Goal: Information Seeking & Learning: Check status

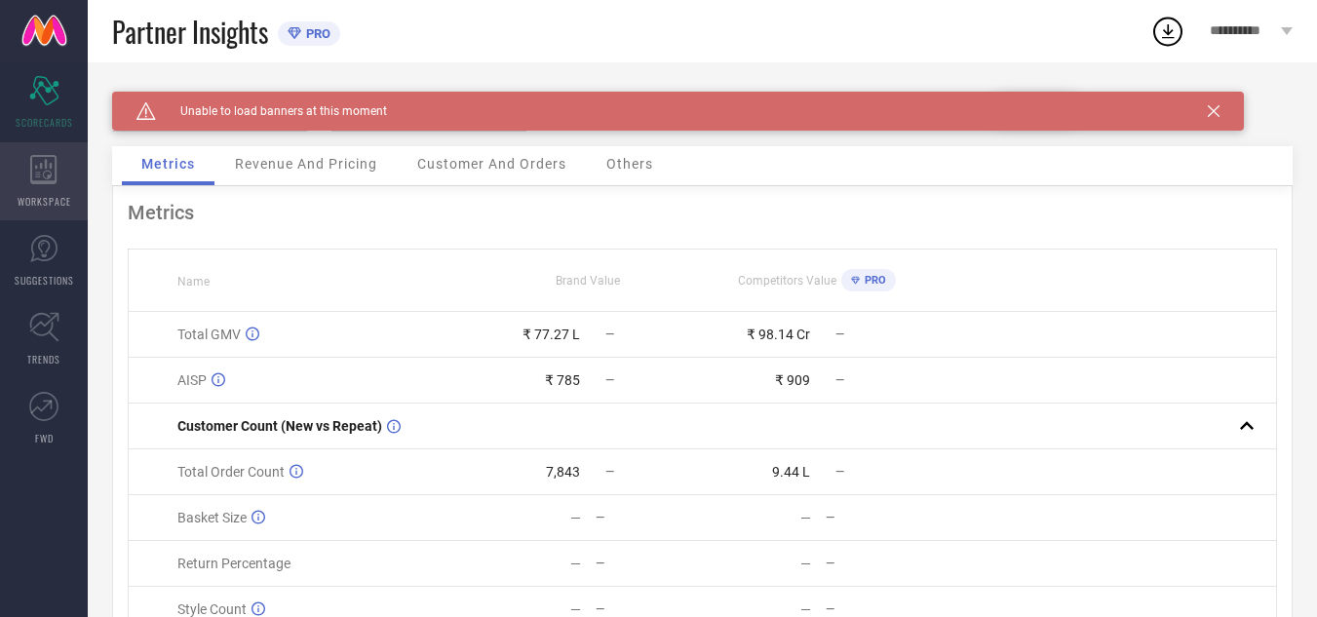
click at [47, 182] on icon at bounding box center [43, 169] width 26 height 29
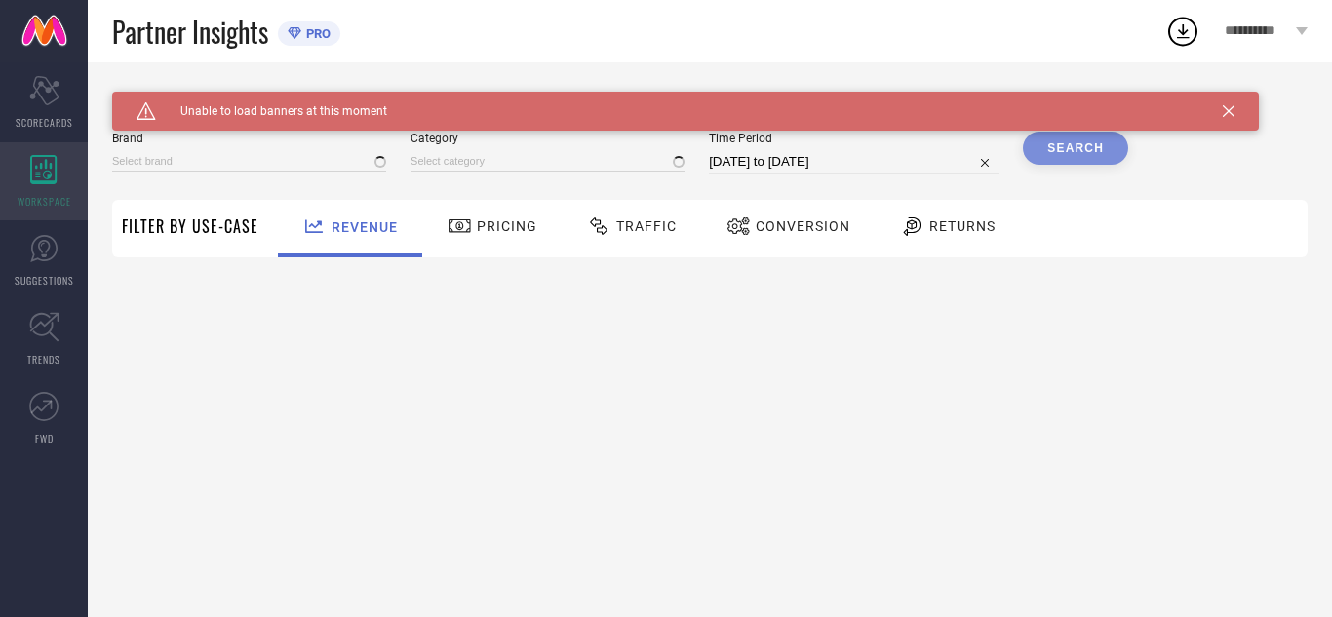
type input "GO COLORS"
type input "All"
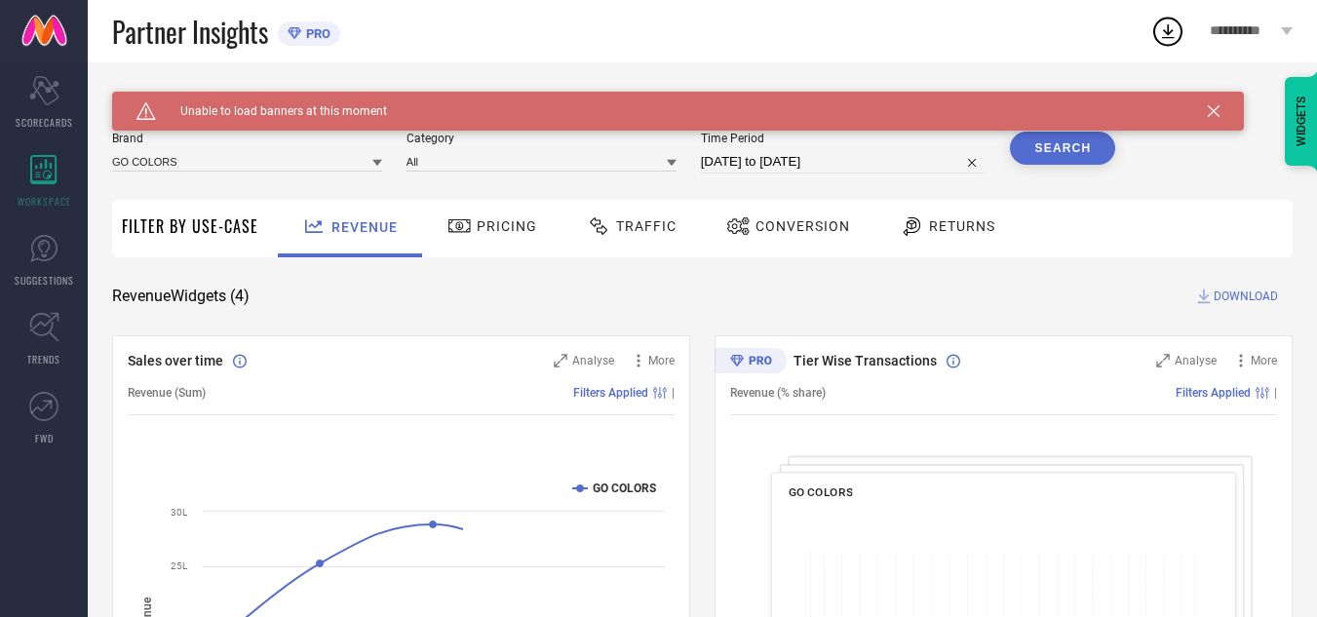
click at [642, 218] on span "Traffic" at bounding box center [646, 226] width 60 height 16
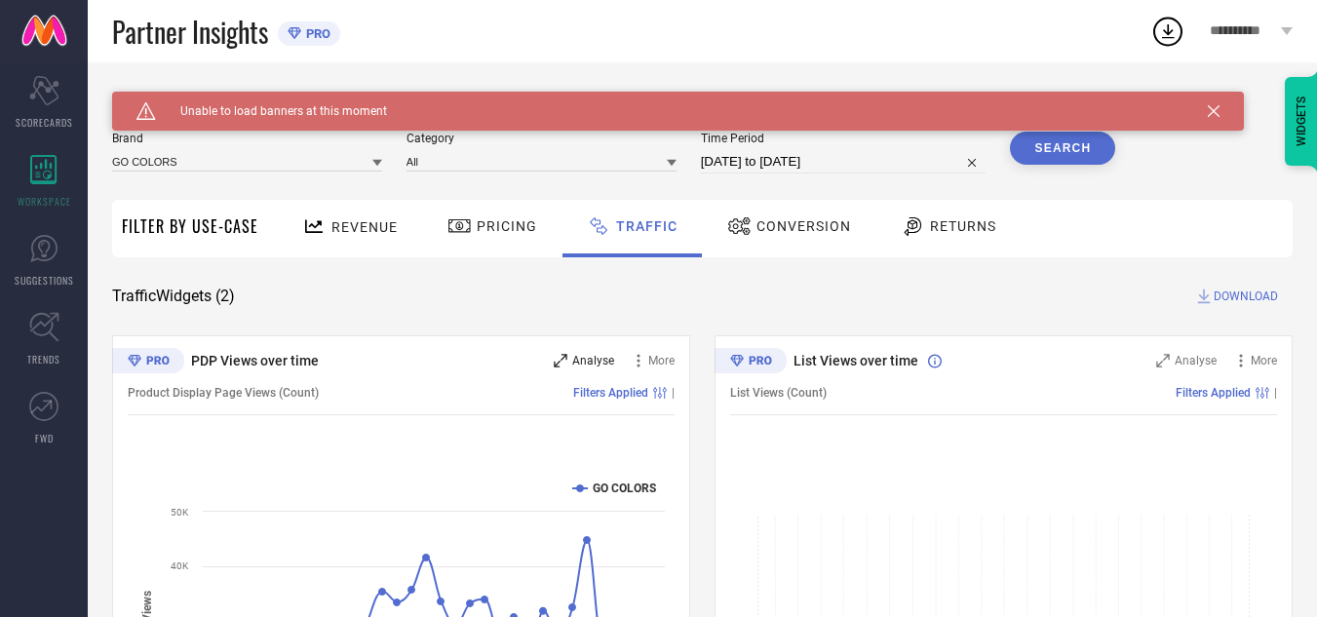
click at [591, 358] on span "Analyse" at bounding box center [593, 361] width 42 height 14
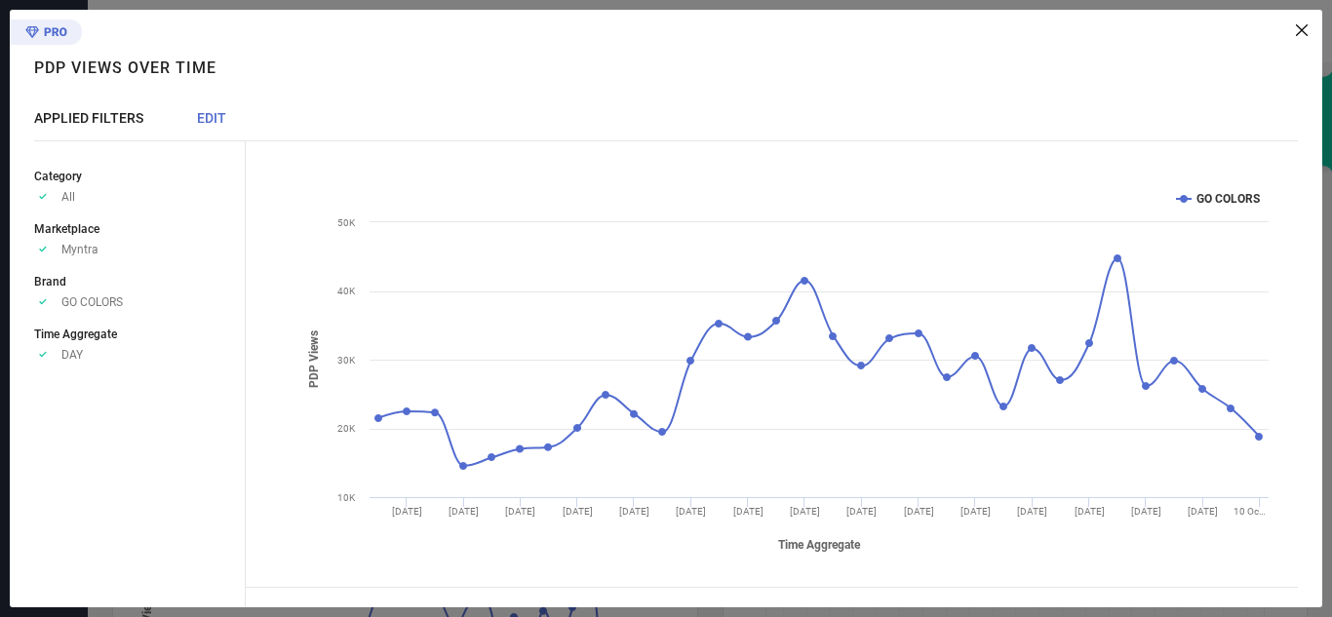
click at [211, 120] on span "EDIT" at bounding box center [211, 118] width 29 height 16
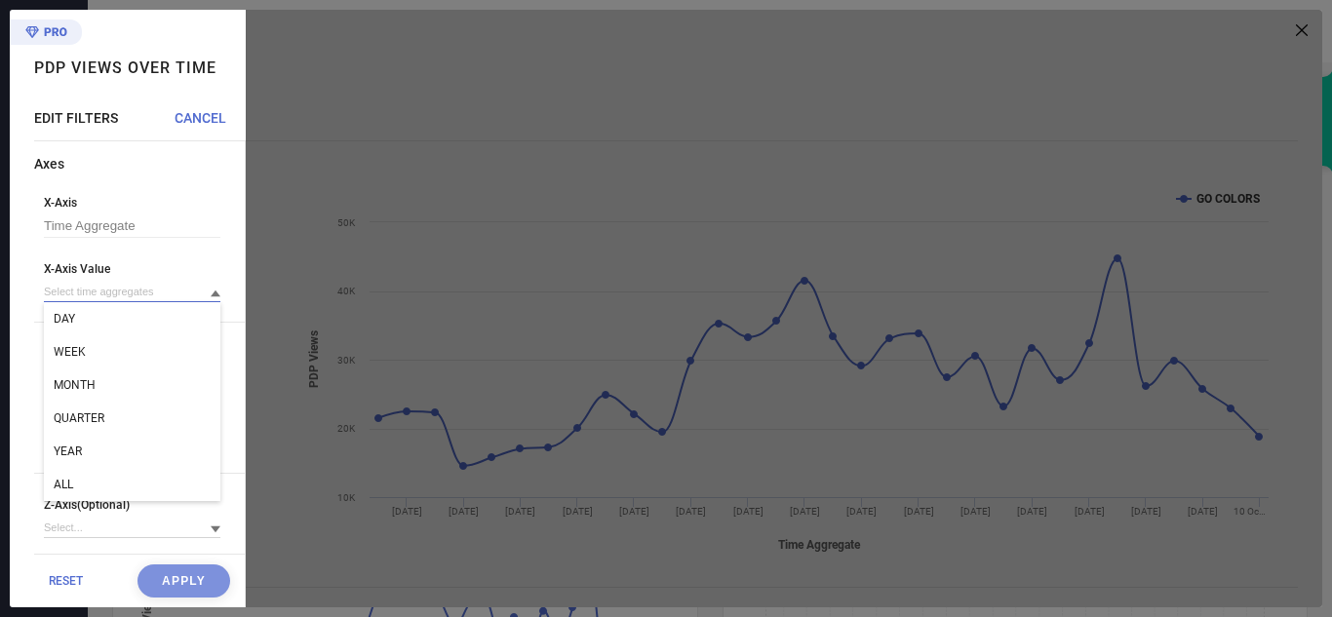
click at [136, 298] on input at bounding box center [132, 292] width 176 height 20
click at [118, 298] on input at bounding box center [132, 292] width 176 height 20
click at [81, 351] on span "WEEK" at bounding box center [70, 352] width 32 height 14
click at [163, 573] on button "Apply" at bounding box center [183, 580] width 93 height 33
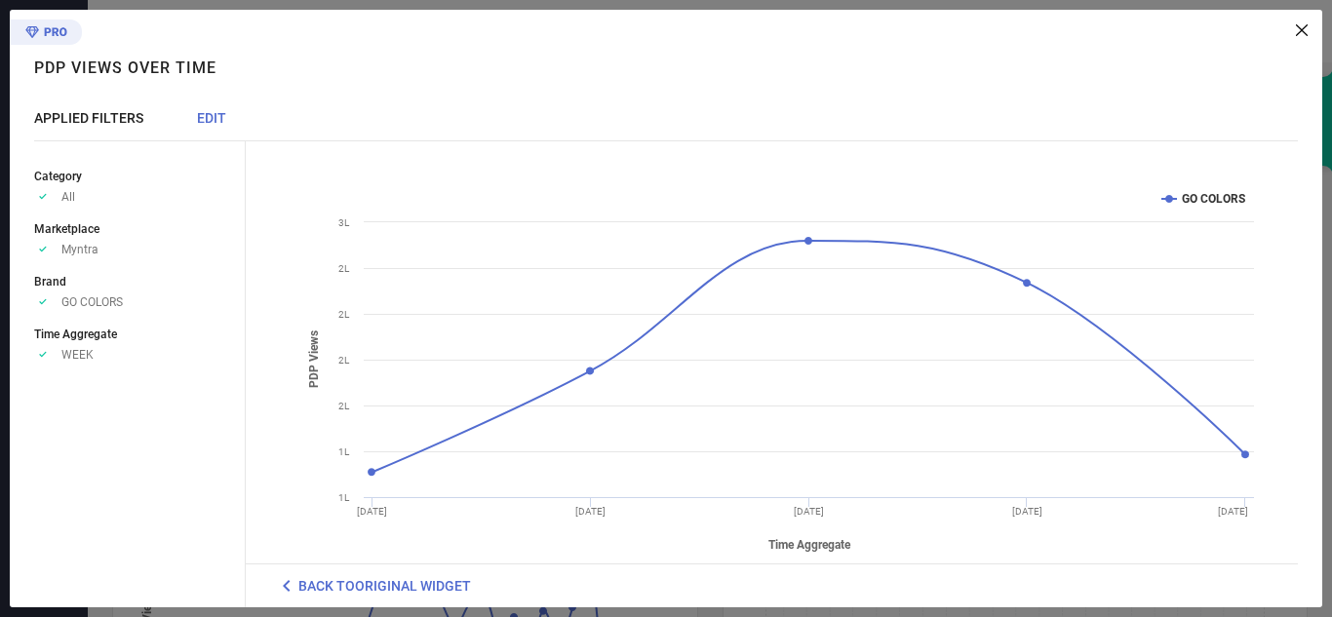
click at [211, 119] on span "EDIT" at bounding box center [211, 118] width 29 height 16
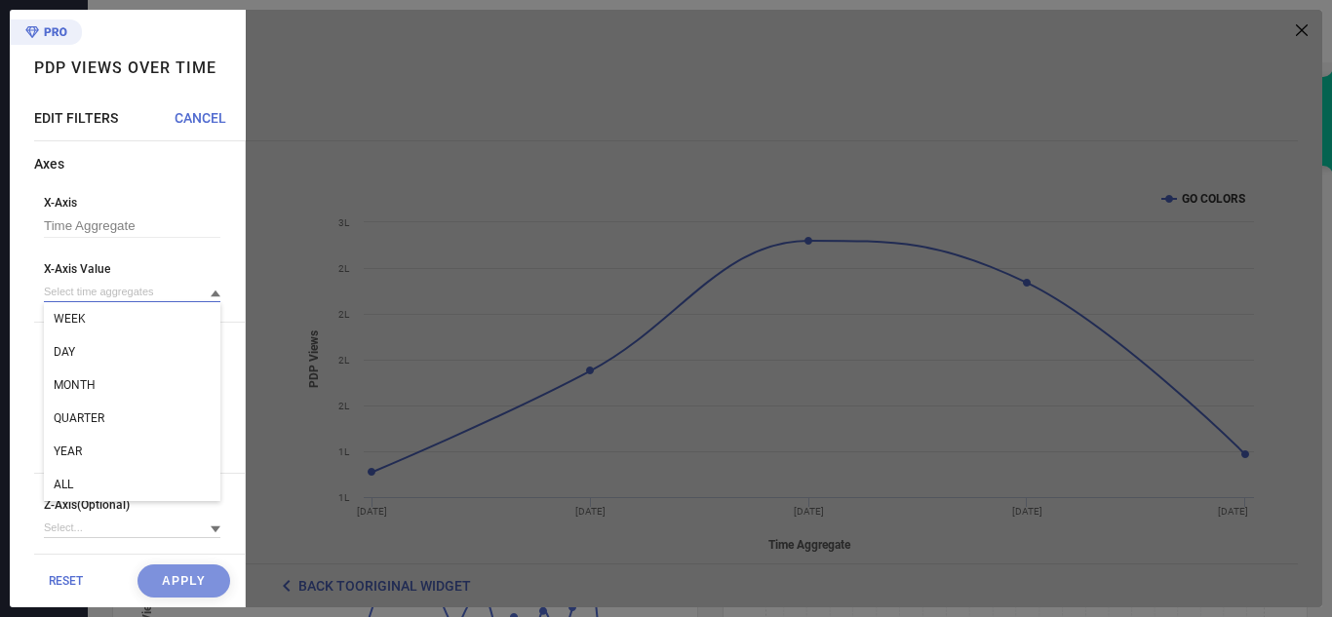
click at [135, 292] on input at bounding box center [132, 292] width 176 height 20
click at [114, 378] on div "MONTH" at bounding box center [132, 385] width 176 height 33
click at [174, 568] on button "Apply" at bounding box center [183, 580] width 93 height 33
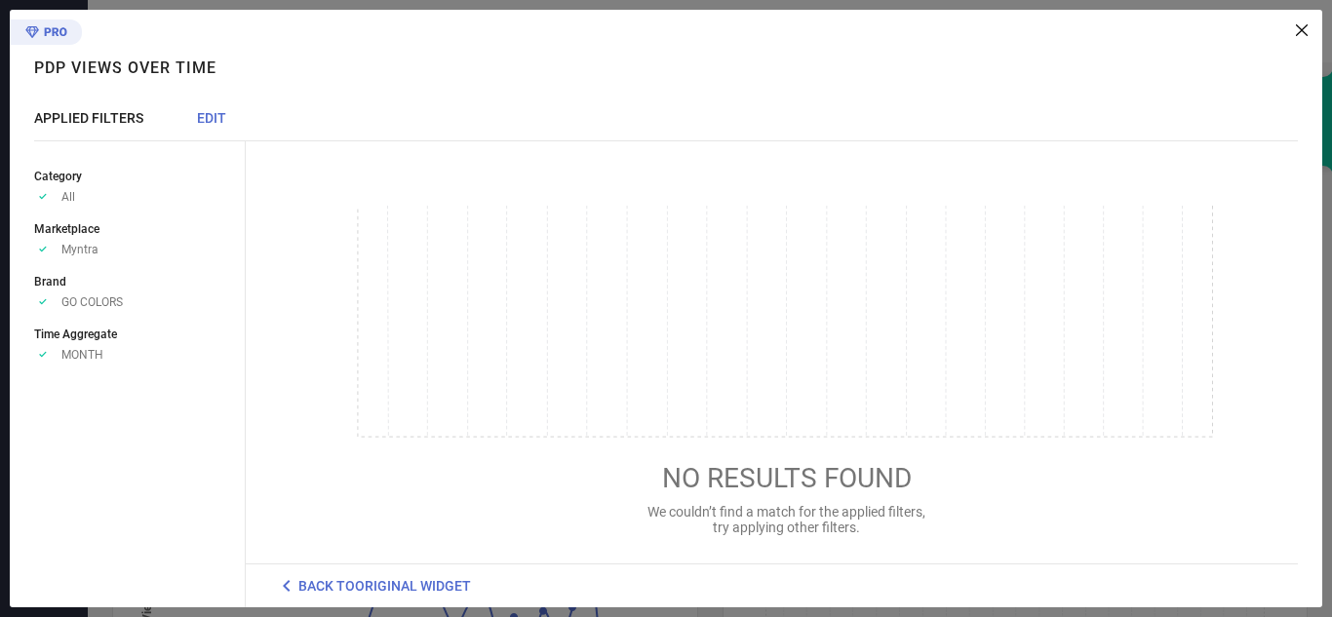
click at [1300, 27] on icon at bounding box center [1302, 30] width 12 height 12
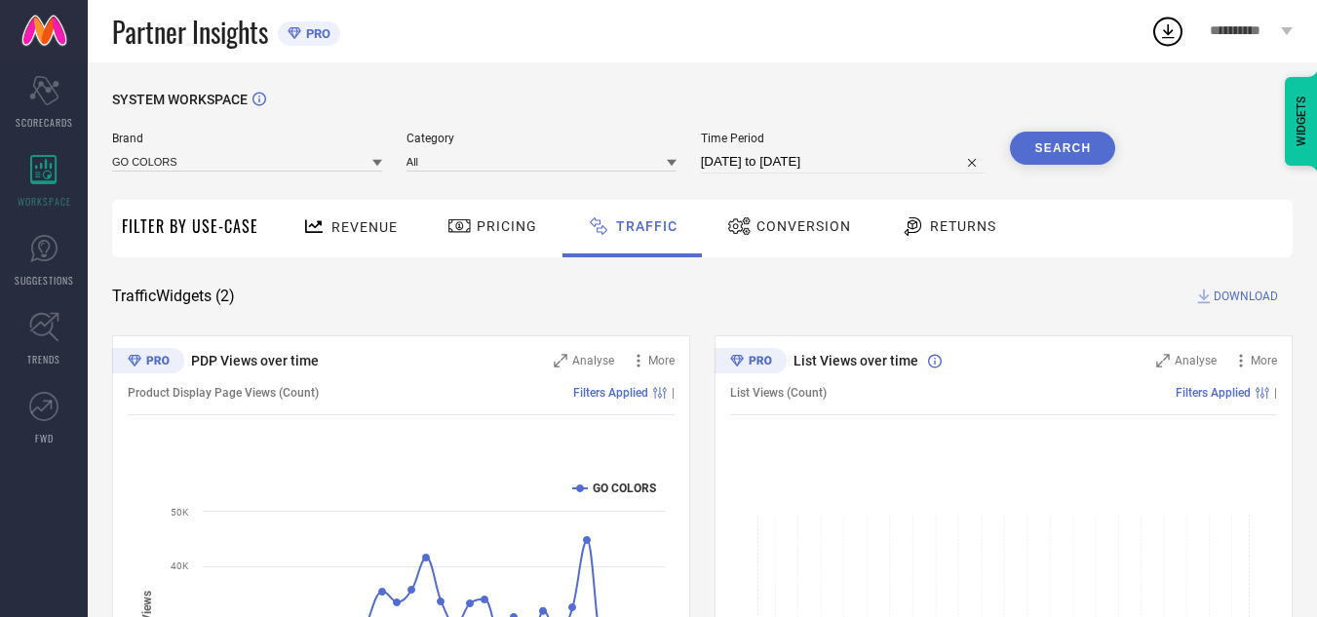
select select "8"
select select "2025"
select select "9"
select select "2025"
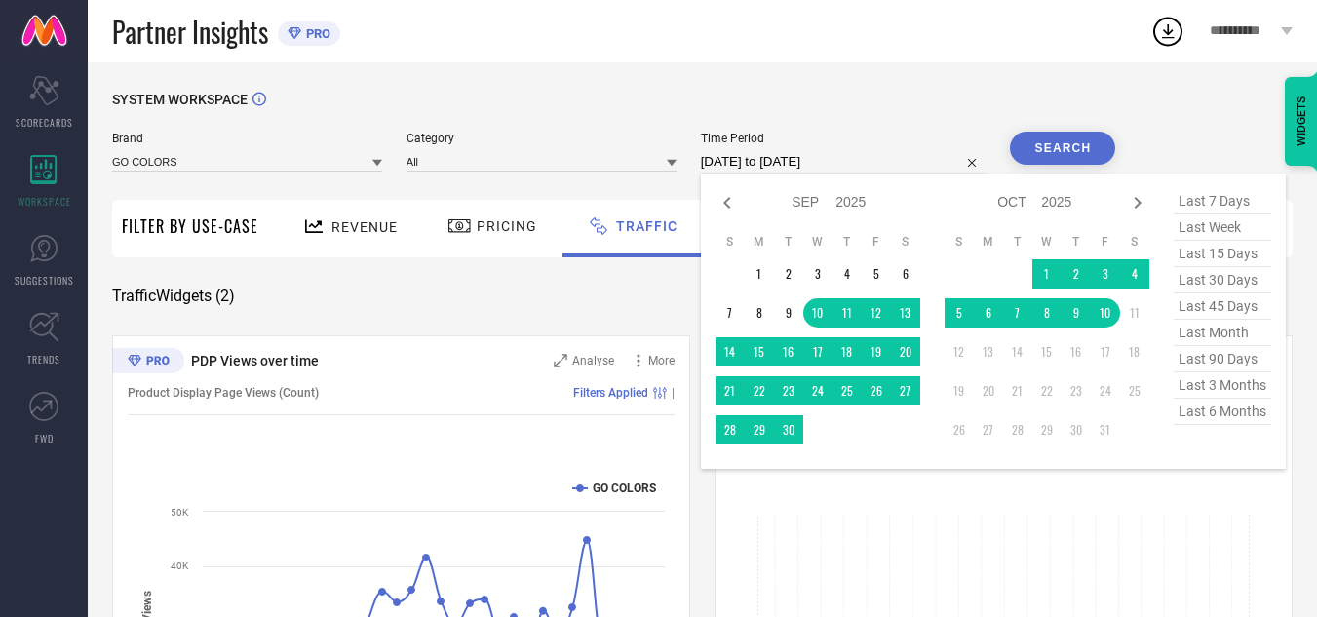
click at [769, 173] on input "[DATE] to [DATE]" at bounding box center [844, 161] width 286 height 23
click at [760, 277] on td "1" at bounding box center [759, 273] width 29 height 29
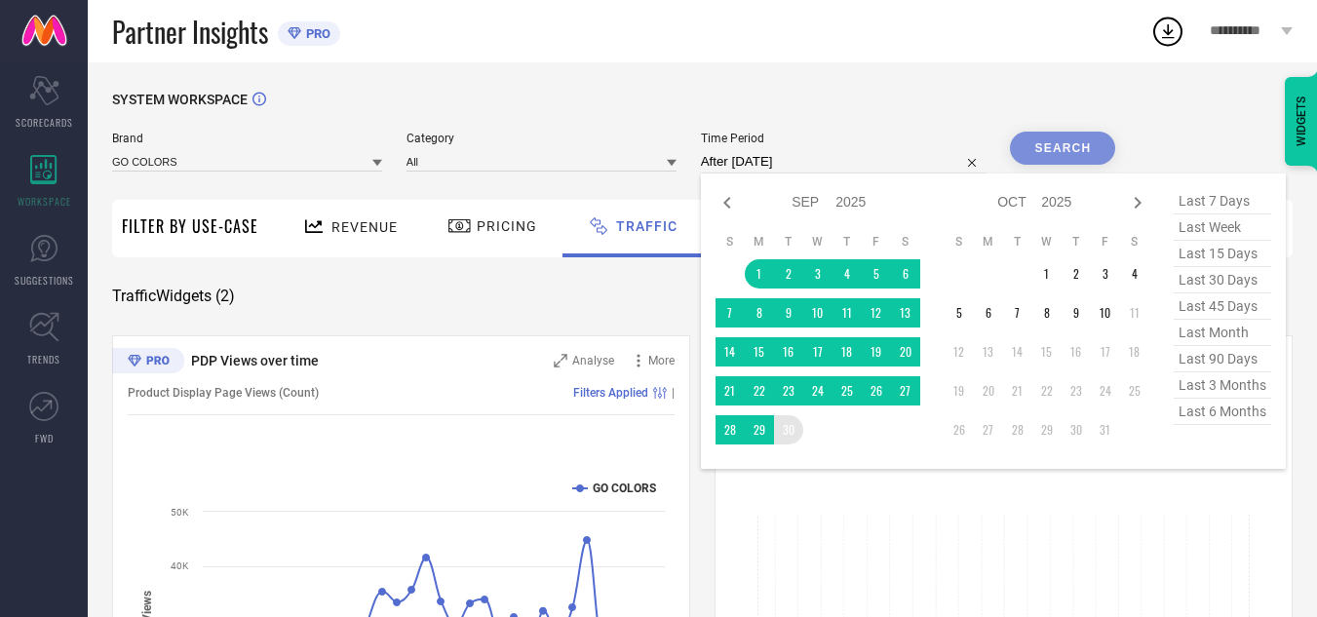
type input "[DATE] to [DATE]"
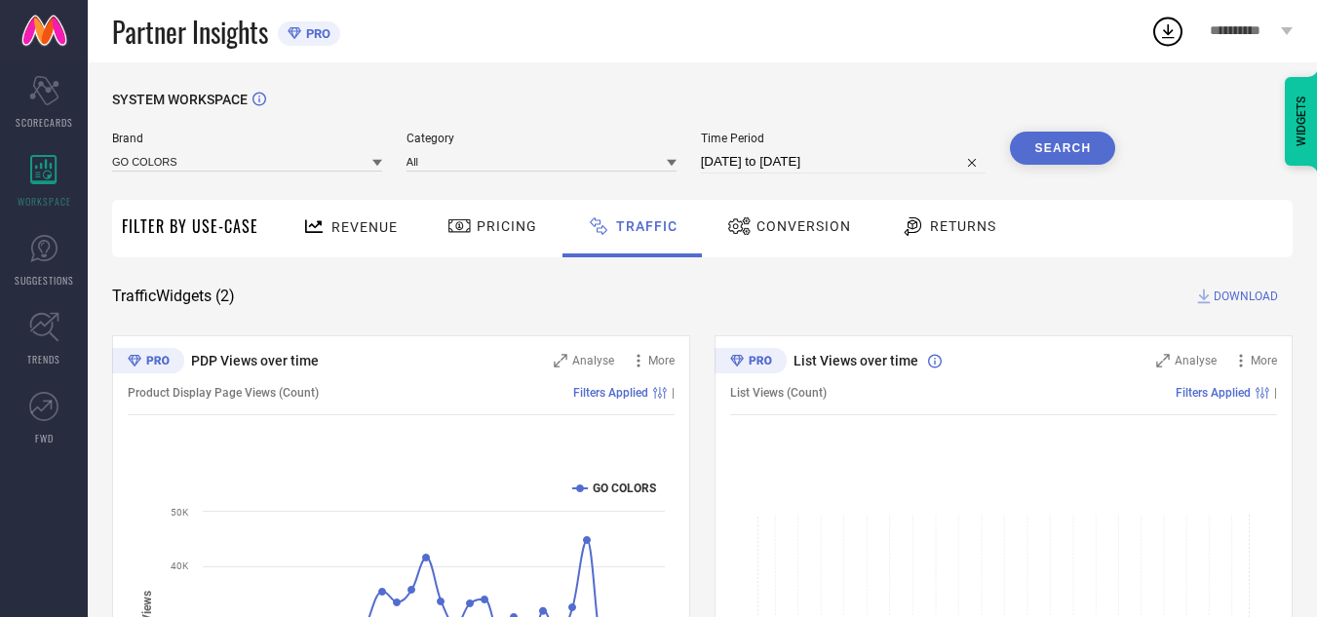
click at [1067, 148] on button "Search" at bounding box center [1062, 148] width 105 height 33
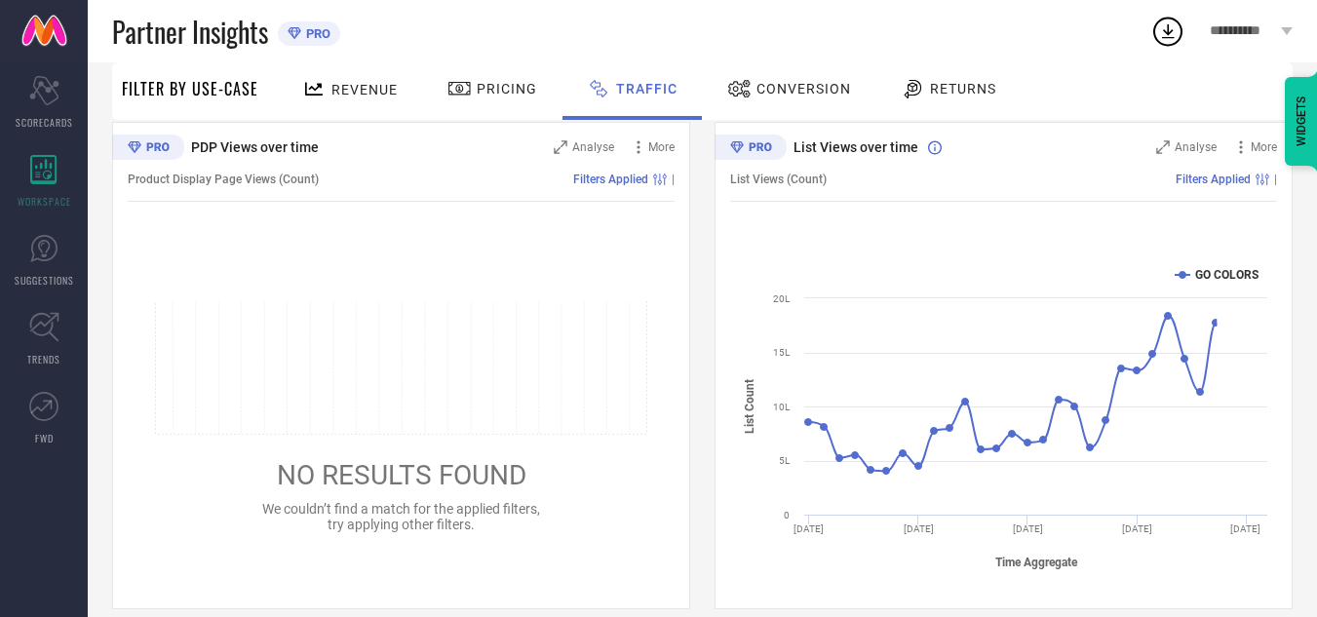
scroll to position [236, 0]
